Goal: Task Accomplishment & Management: Use online tool/utility

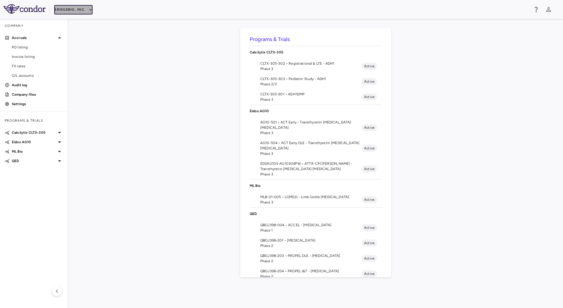
click at [86, 11] on button "BridgeBio, Inc." at bounding box center [73, 9] width 38 height 9
click at [76, 20] on li "Acelyrin" at bounding box center [78, 21] width 49 height 9
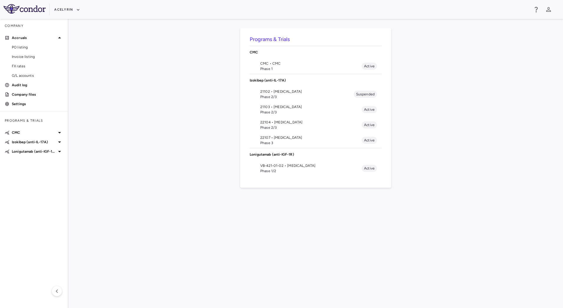
click at [280, 168] on span "Phase 1/2" at bounding box center [310, 170] width 101 height 5
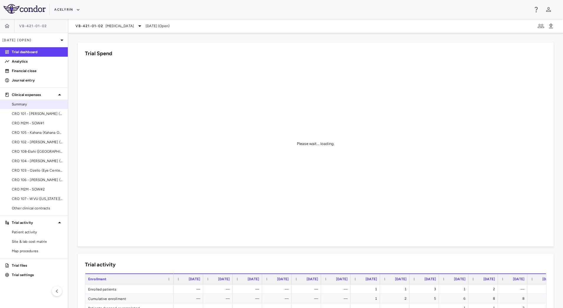
click at [36, 106] on span "Summary" at bounding box center [37, 103] width 51 height 5
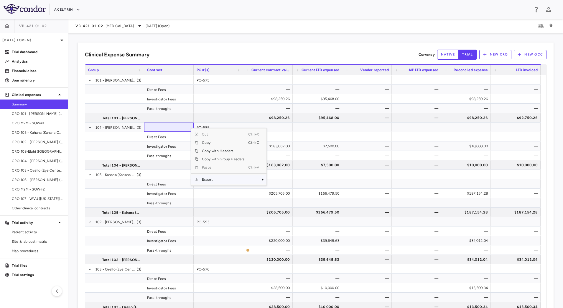
drag, startPoint x: 240, startPoint y: 180, endPoint x: 305, endPoint y: 182, distance: 65.5
click at [240, 180] on span "Export" at bounding box center [224, 179] width 50 height 8
click at [292, 181] on span "CSV Export" at bounding box center [287, 181] width 28 height 8
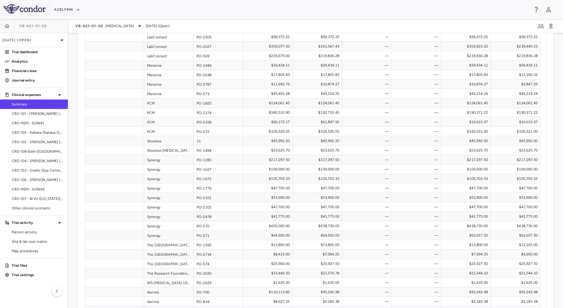
scroll to position [823, 0]
